Goal: Task Accomplishment & Management: Complete application form

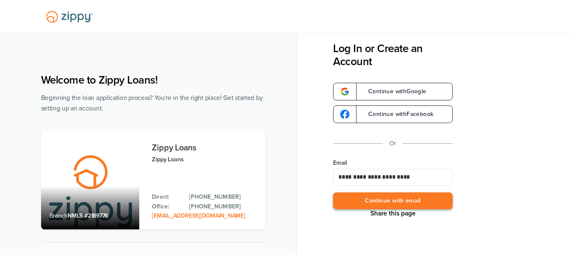
type input "**********"
click at [378, 201] on button "Continue with email" at bounding box center [393, 200] width 120 height 17
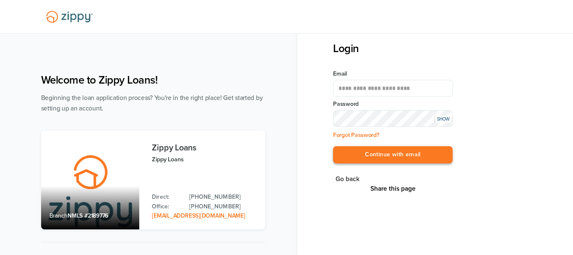
click at [382, 158] on button "Continue with email" at bounding box center [393, 154] width 120 height 17
